Goal: Entertainment & Leisure: Consume media (video, audio)

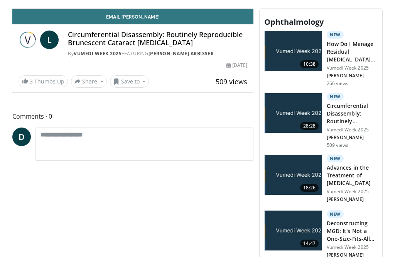
scroll to position [196, 0]
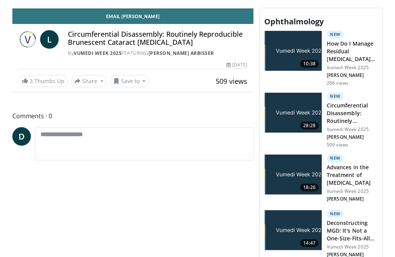
click at [300, 112] on img at bounding box center [293, 113] width 57 height 40
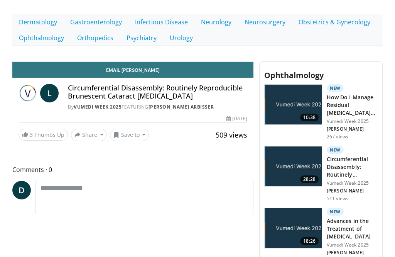
scroll to position [143, 0]
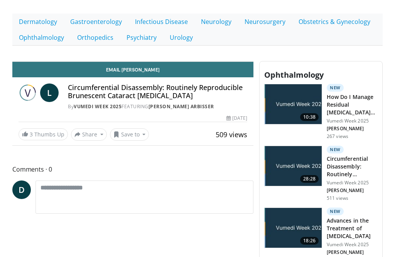
click at [301, 169] on img at bounding box center [293, 166] width 57 height 40
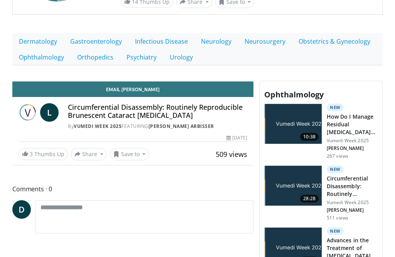
scroll to position [124, 0]
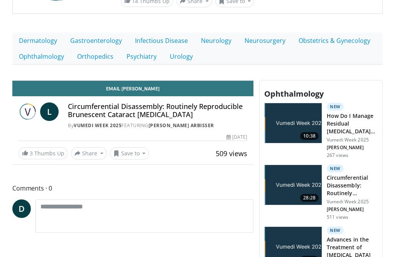
click at [35, 109] on img at bounding box center [28, 111] width 19 height 19
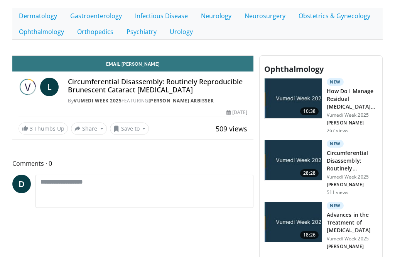
click at [59, 90] on span "L" at bounding box center [49, 87] width 19 height 19
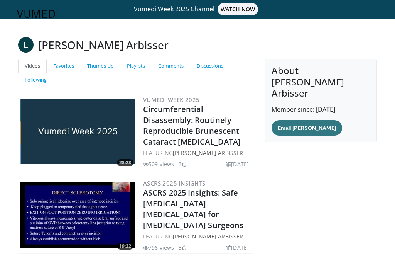
click at [69, 140] on img at bounding box center [78, 131] width 116 height 66
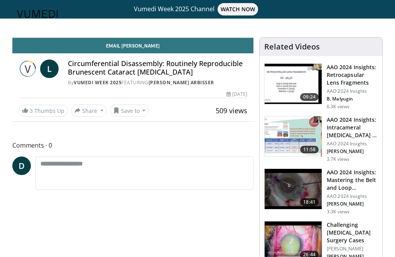
click at [59, 68] on span "L" at bounding box center [49, 68] width 19 height 19
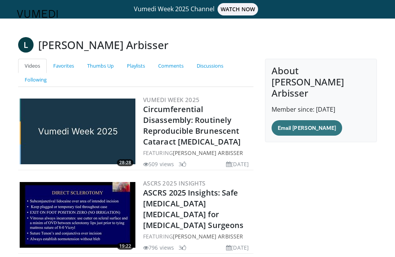
click at [71, 139] on img at bounding box center [78, 131] width 116 height 66
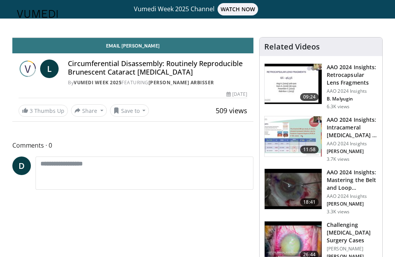
click at [118, 73] on h4 "Circumferential Disassembly: Routinely Reproducible Brunescent Cataract [MEDICA…" at bounding box center [157, 67] width 179 height 17
click at [37, 72] on img at bounding box center [28, 68] width 19 height 19
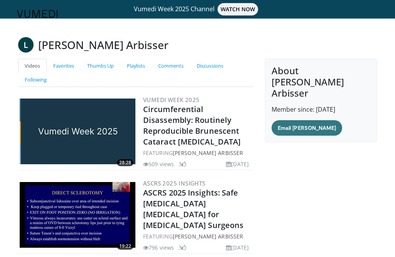
click at [83, 132] on img at bounding box center [78, 131] width 116 height 66
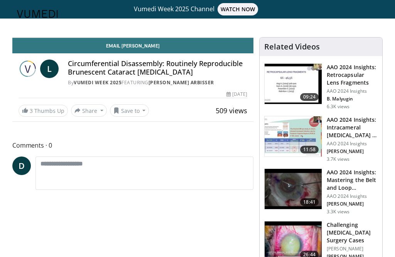
click at [115, 71] on h4 "Circumferential Disassembly: Routinely Reproducible Brunescent Cataract Phacoem…" at bounding box center [157, 67] width 179 height 17
click at [37, 68] on img at bounding box center [28, 68] width 19 height 19
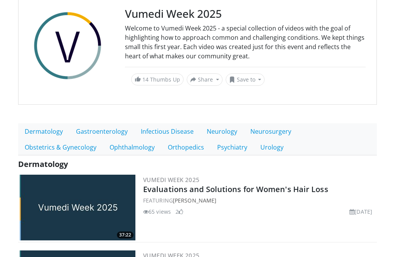
scroll to position [56, 0]
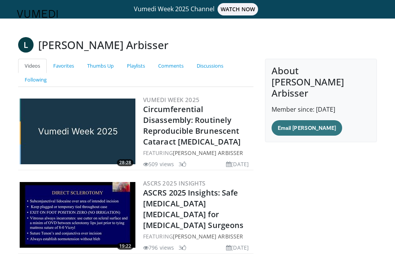
click at [195, 130] on link "Circumferential Disassembly: Routinely Reproducible Brunescent Cataract Phacoem…" at bounding box center [192, 125] width 98 height 43
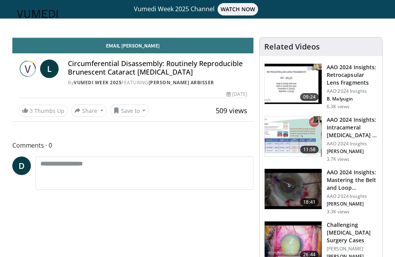
click at [146, 76] on h4 "Circumferential Disassembly: Routinely Reproducible Brunescent Cataract [MEDICA…" at bounding box center [157, 67] width 179 height 17
click at [112, 71] on h4 "Circumferential Disassembly: Routinely Reproducible Brunescent Cataract [MEDICA…" at bounding box center [157, 67] width 179 height 17
click at [34, 67] on img at bounding box center [28, 68] width 19 height 19
